Goal: Register for event/course

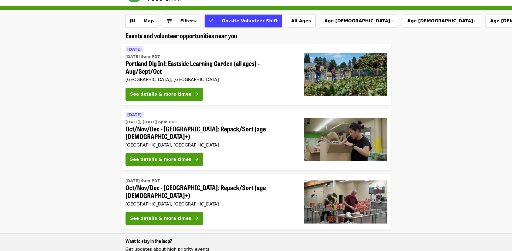
scroll to position [27, 0]
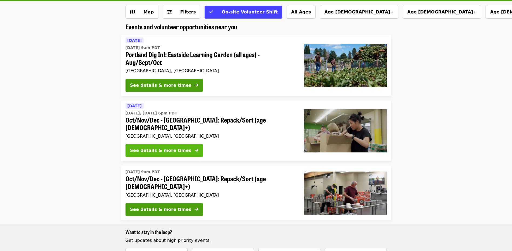
click at [166, 148] on div "See details & more times" at bounding box center [160, 151] width 61 height 6
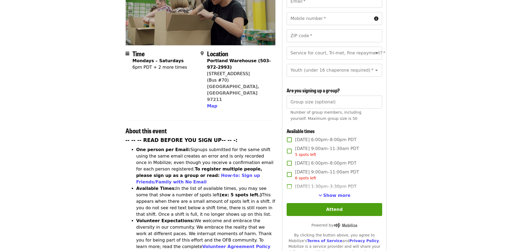
scroll to position [162, 0]
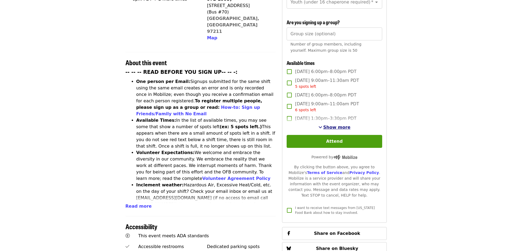
click at [329, 125] on span "Show more" at bounding box center [336, 127] width 27 height 5
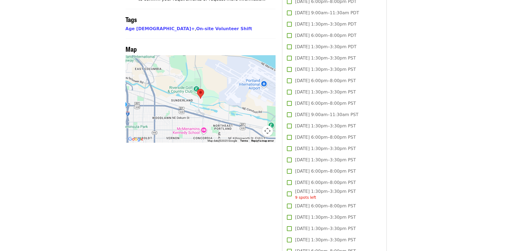
scroll to position [432, 0]
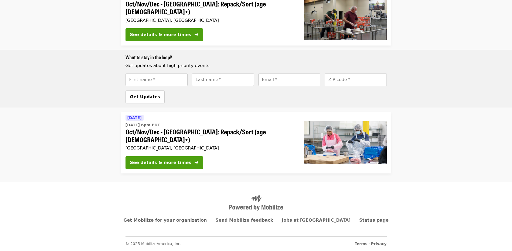
scroll to position [27, 0]
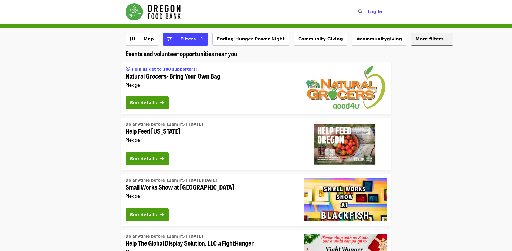
click at [415, 41] on span "More filters..." at bounding box center [431, 38] width 33 height 5
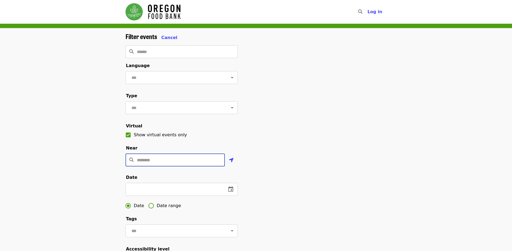
click at [159, 167] on input "Location" at bounding box center [181, 160] width 88 height 13
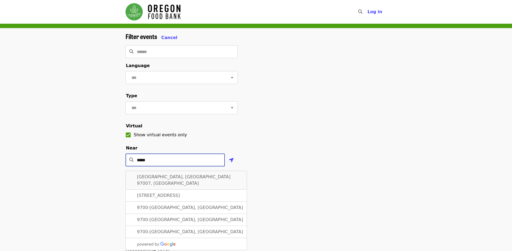
click at [168, 186] on span "[GEOGRAPHIC_DATA], [GEOGRAPHIC_DATA] 97007, [GEOGRAPHIC_DATA]" at bounding box center [184, 181] width 94 height 12
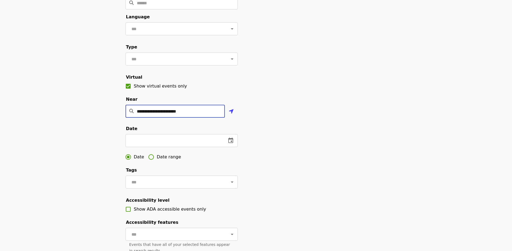
scroll to position [54, 0]
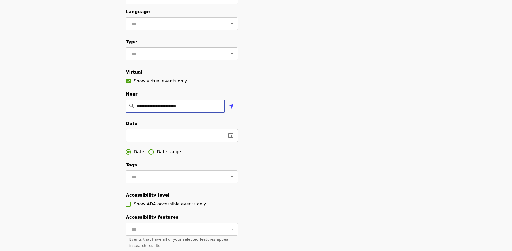
type input "**********"
click at [210, 59] on input "text" at bounding box center [175, 54] width 90 height 10
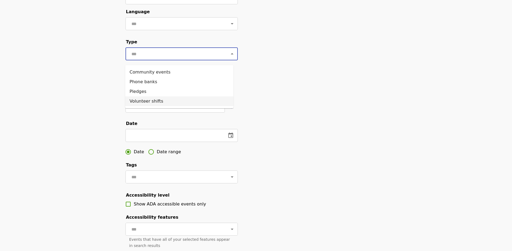
click at [158, 103] on li "Volunteer shifts" at bounding box center [179, 102] width 108 height 10
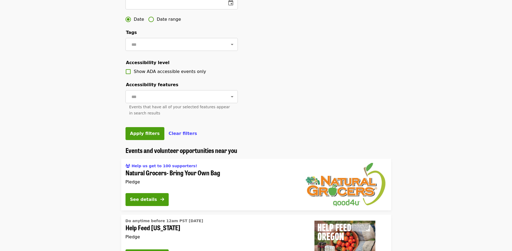
scroll to position [189, 0]
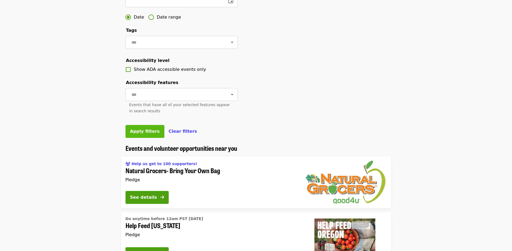
click at [144, 134] on span "Apply filters" at bounding box center [145, 131] width 30 height 5
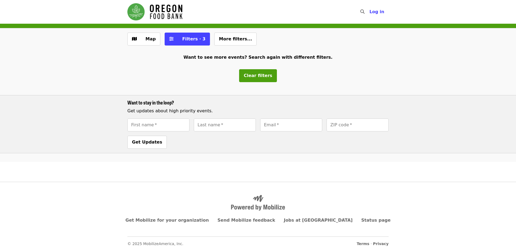
drag, startPoint x: 128, startPoint y: 13, endPoint x: 132, endPoint y: 12, distance: 4.7
click at [128, 13] on img "Main navigation" at bounding box center [154, 11] width 55 height 17
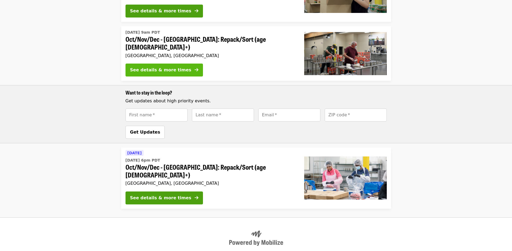
scroll to position [184, 0]
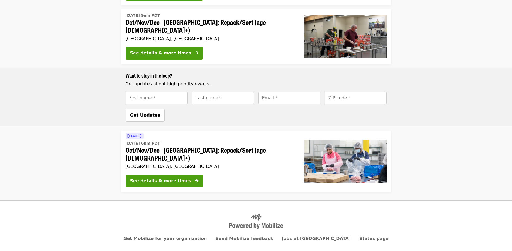
click at [161, 175] on div "See details & more times" at bounding box center [210, 182] width 170 height 15
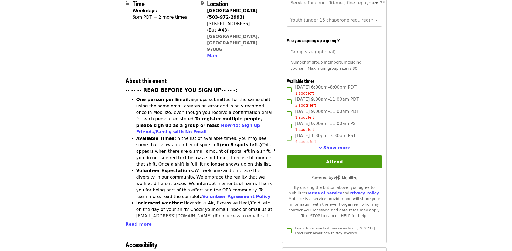
scroll to position [162, 0]
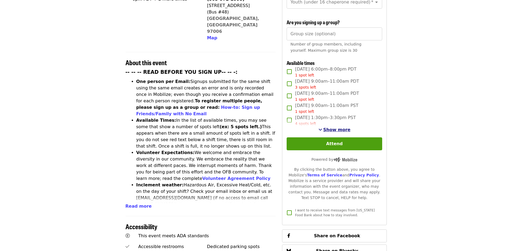
click at [335, 127] on span "Show more" at bounding box center [336, 129] width 27 height 5
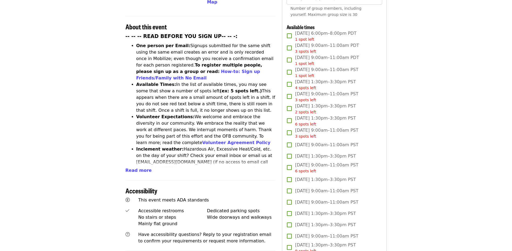
scroll to position [189, 0]
